Goal: Find specific page/section: Find specific page/section

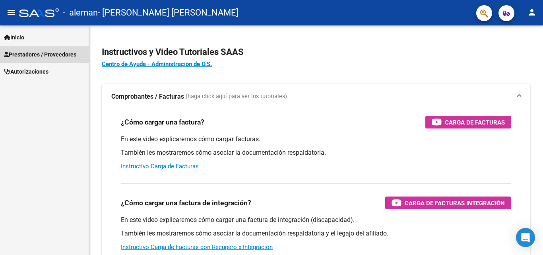
click at [54, 54] on span "Prestadores / Proveedores" at bounding box center [40, 54] width 72 height 9
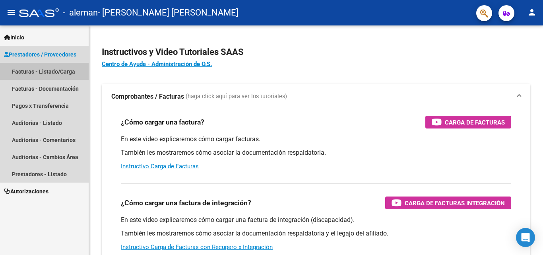
click at [60, 72] on link "Facturas - Listado/Carga" at bounding box center [44, 71] width 89 height 17
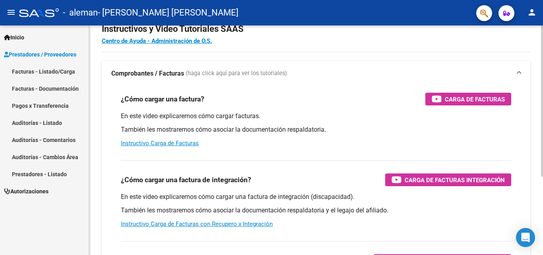
scroll to position [40, 0]
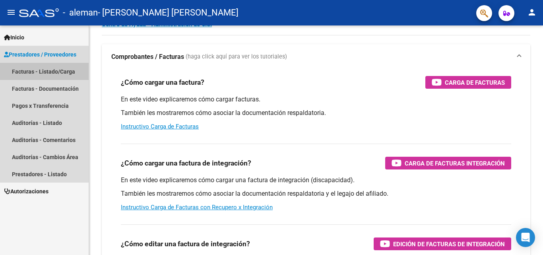
click at [62, 71] on link "Facturas - Listado/Carga" at bounding box center [44, 71] width 89 height 17
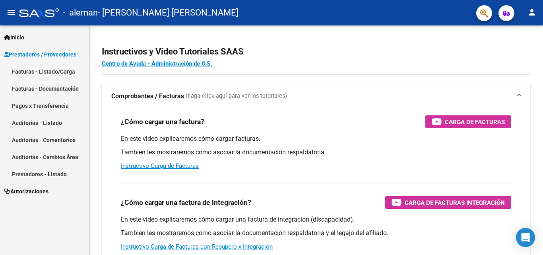
scroll to position [0, 0]
click at [59, 70] on link "Facturas - Listado/Carga" at bounding box center [44, 71] width 89 height 17
click at [14, 68] on link "Facturas - Listado/Carga" at bounding box center [44, 71] width 89 height 17
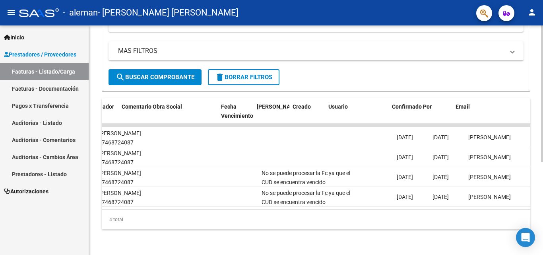
scroll to position [0, 1247]
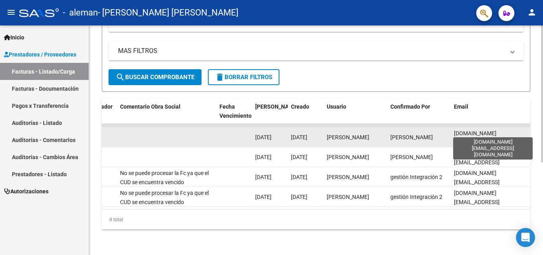
click at [485, 130] on span "[DOMAIN_NAME][EMAIL_ADDRESS][DOMAIN_NAME]" at bounding box center [477, 142] width 46 height 25
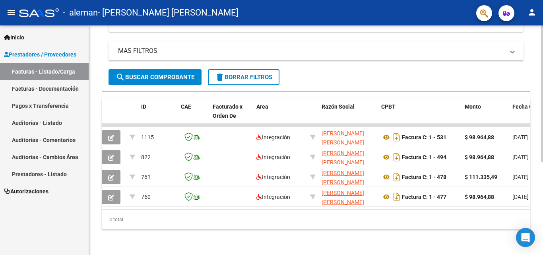
scroll to position [0, 0]
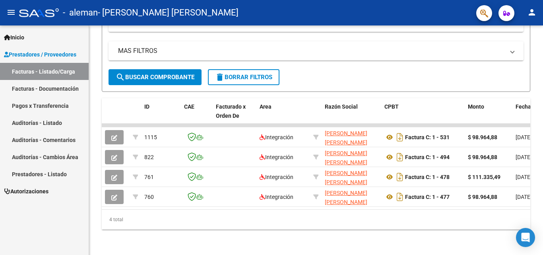
click at [48, 105] on link "Pagos x Transferencia" at bounding box center [44, 105] width 89 height 17
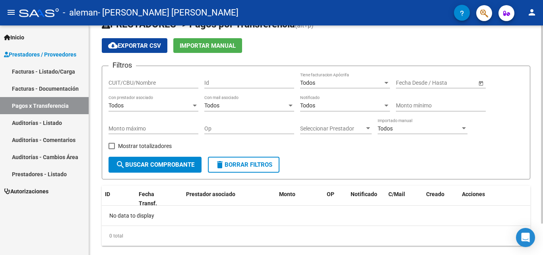
scroll to position [37, 0]
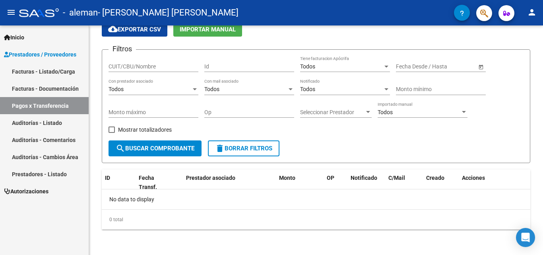
click at [45, 194] on span "Autorizaciones" at bounding box center [26, 191] width 44 height 9
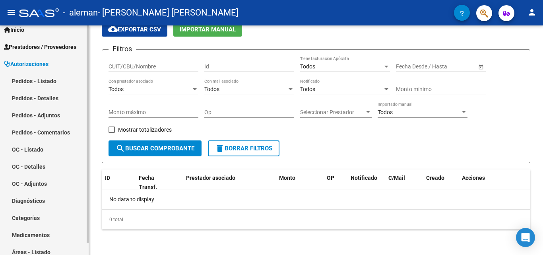
scroll to position [13, 0]
